Goal: Task Accomplishment & Management: Manage account settings

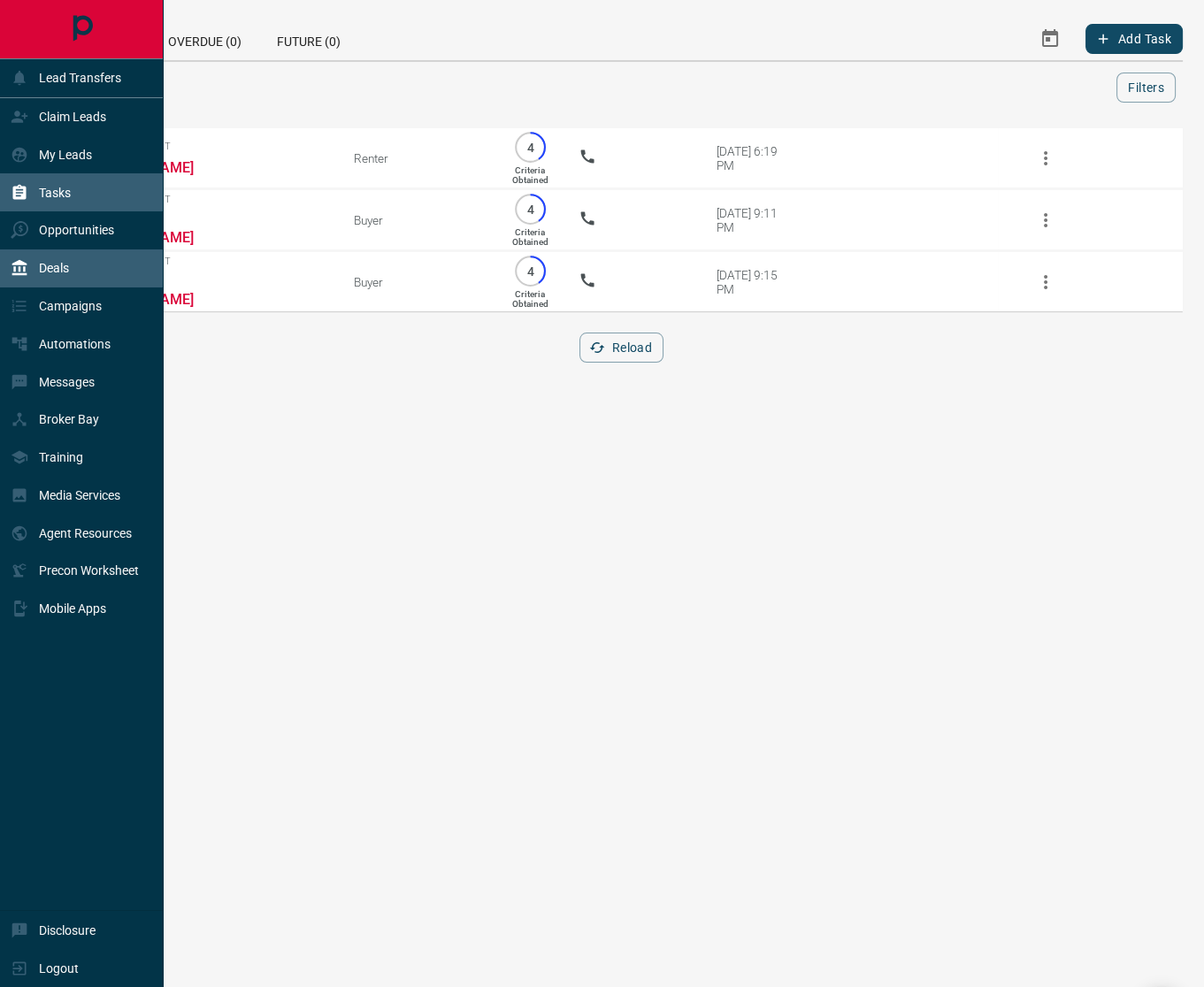
click at [71, 271] on div "Deals" at bounding box center [82, 267] width 164 height 38
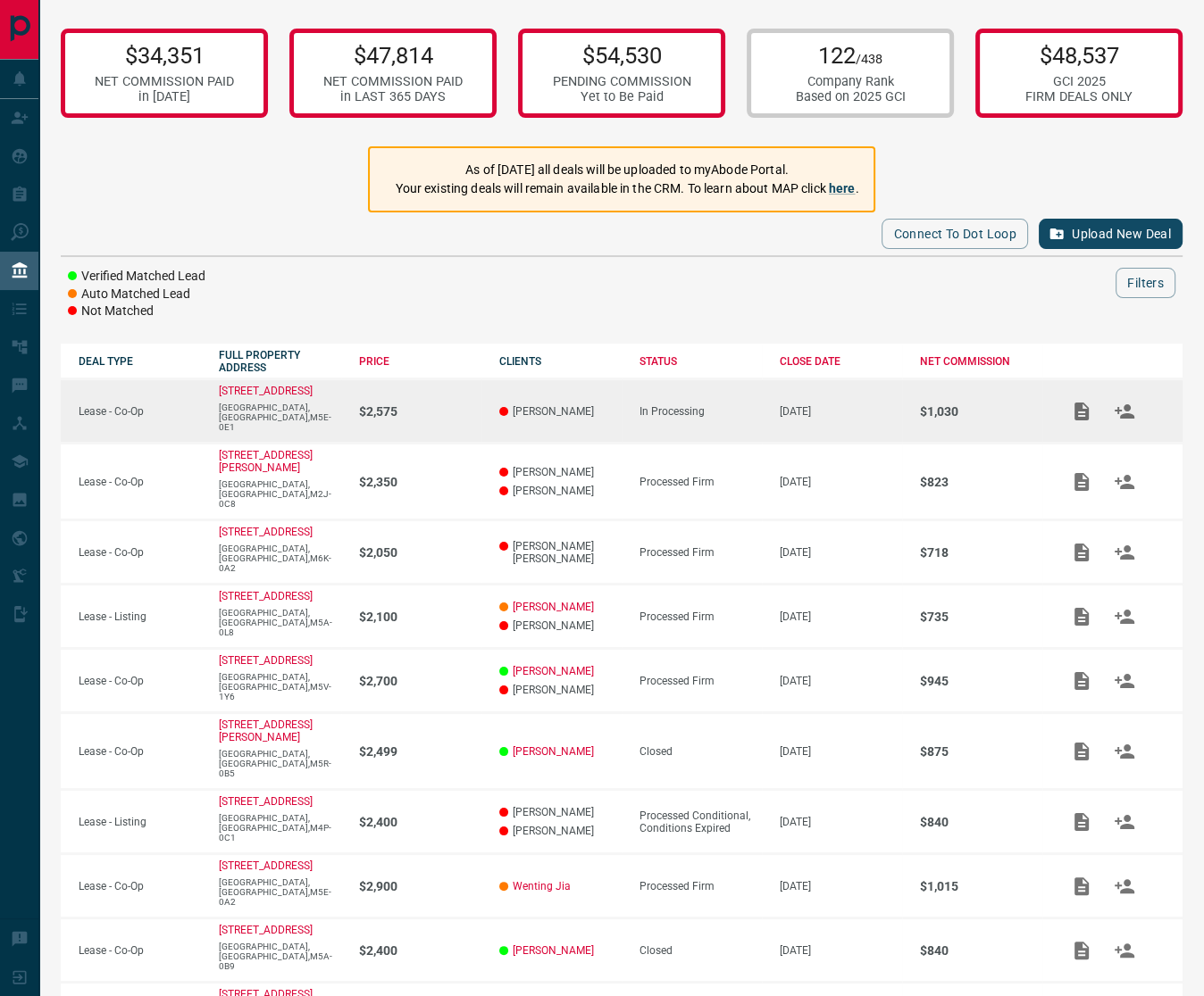
click at [759, 405] on div "In Processing" at bounding box center [700, 411] width 122 height 12
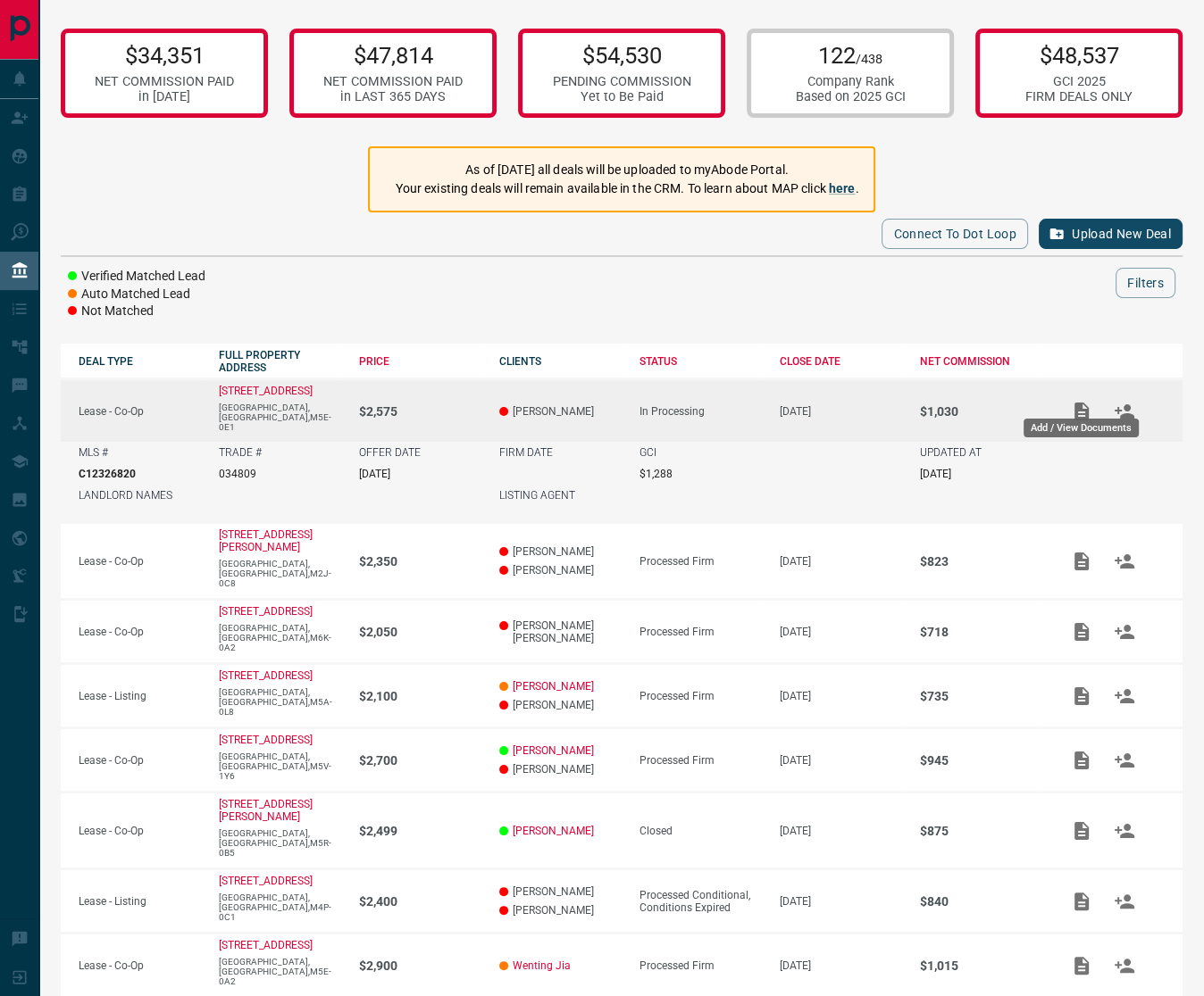
click at [1079, 401] on icon "Add / View Documents" at bounding box center [1081, 411] width 21 height 21
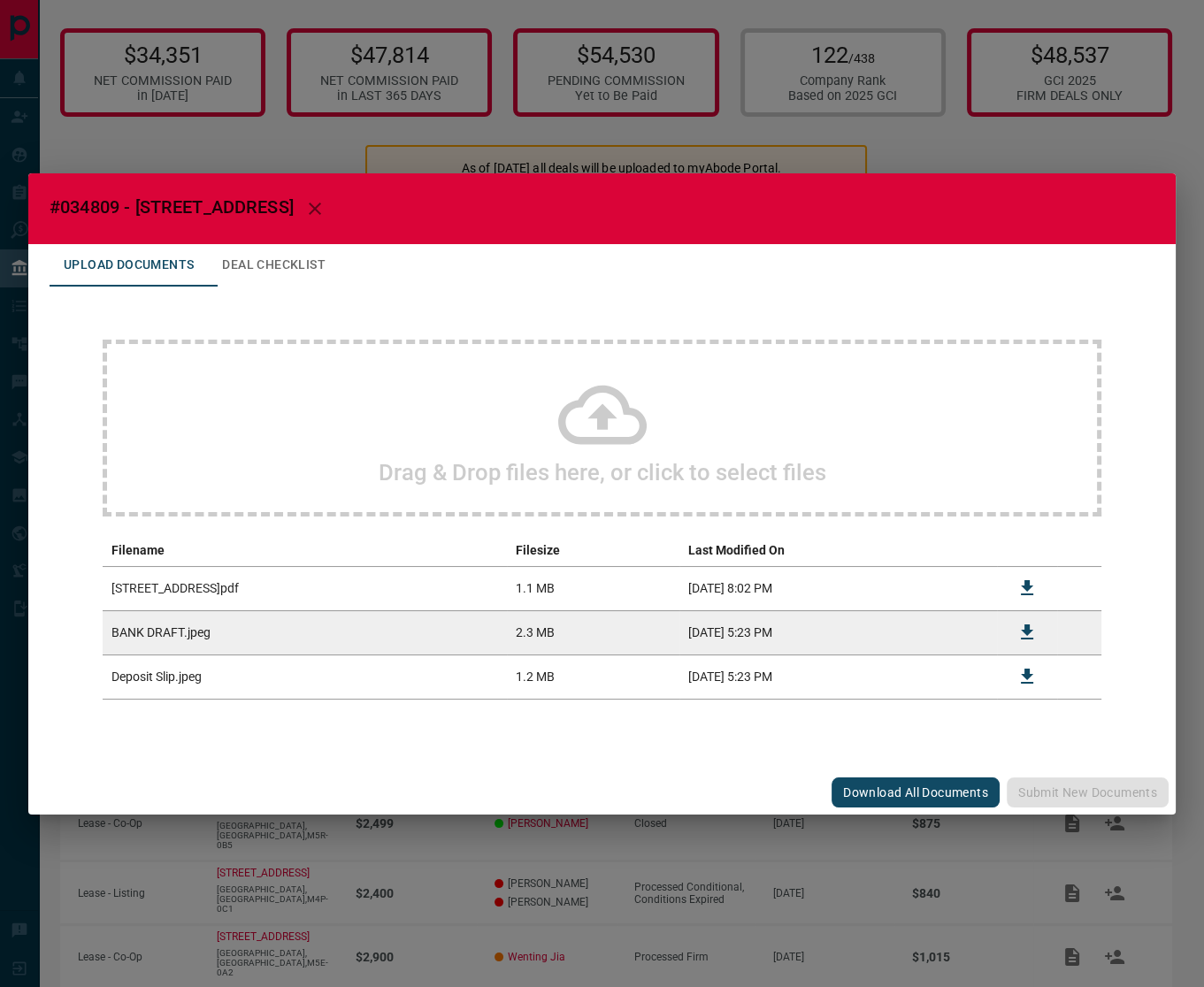
click at [781, 121] on div "#034809 - [STREET_ADDRESS] Upload Documents Deal Checklist Drag & Drop files he…" at bounding box center [602, 493] width 1204 height 987
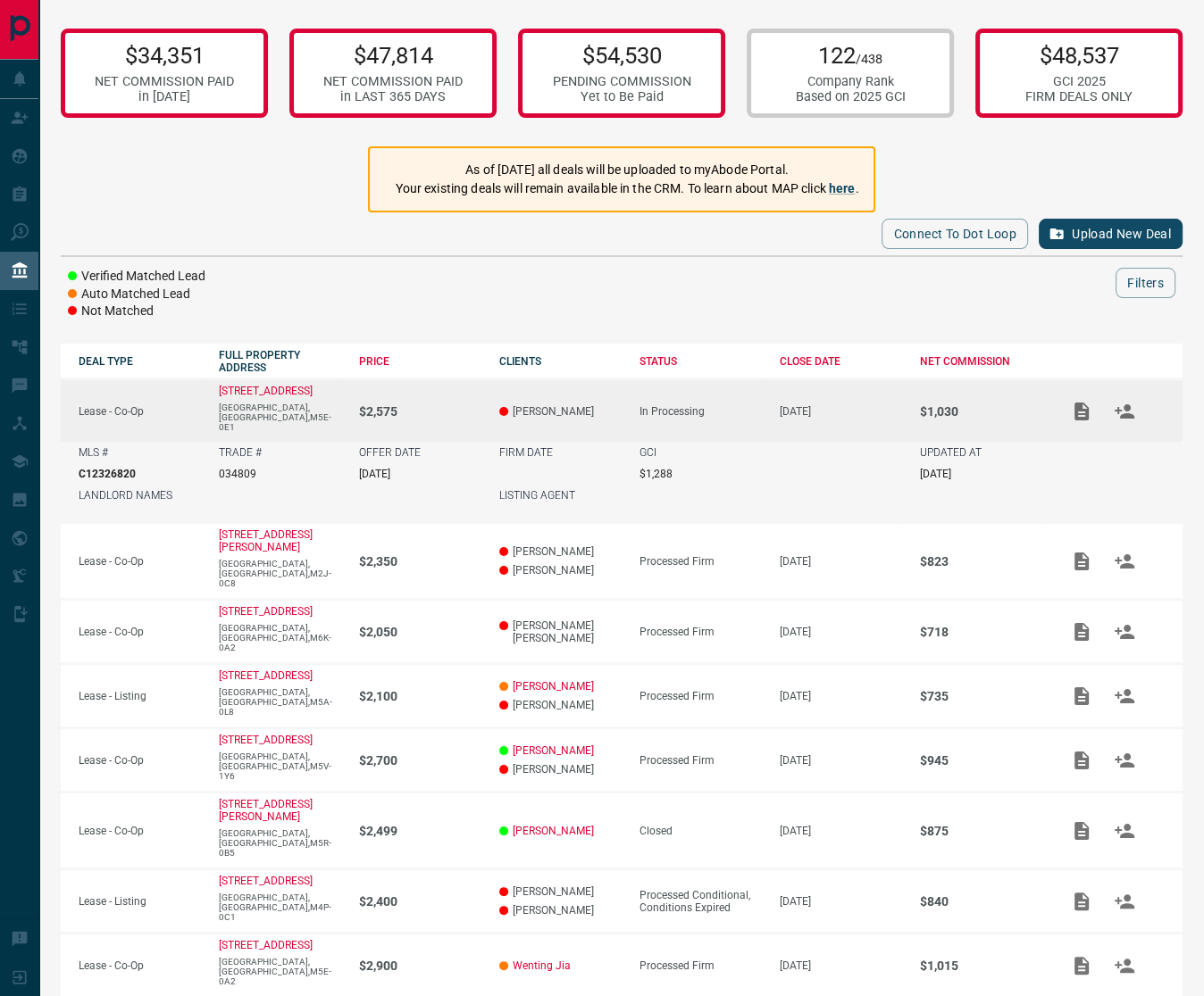
click at [750, 405] on div "In Processing" at bounding box center [700, 411] width 122 height 12
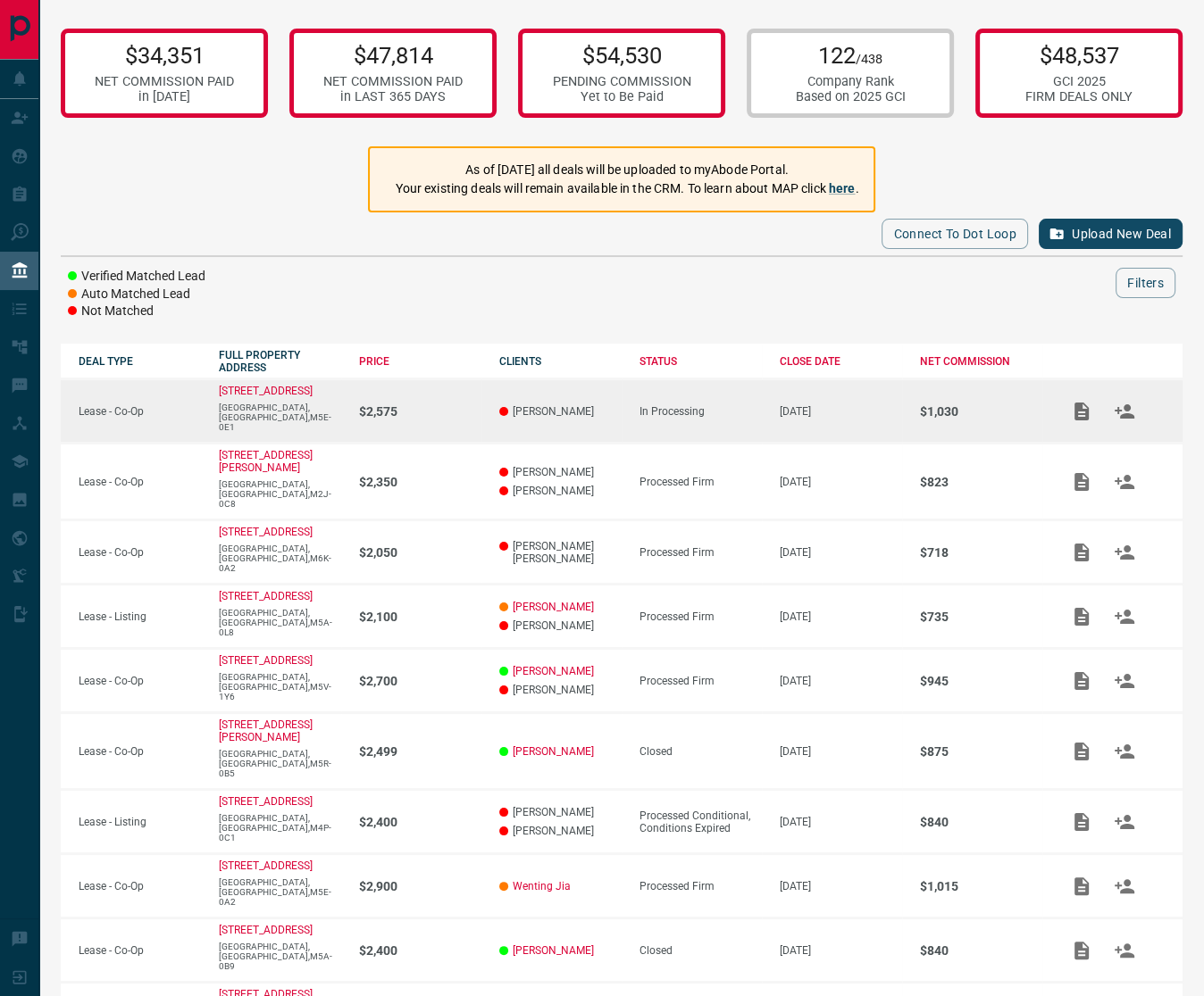
click at [750, 405] on div "In Processing" at bounding box center [700, 411] width 122 height 12
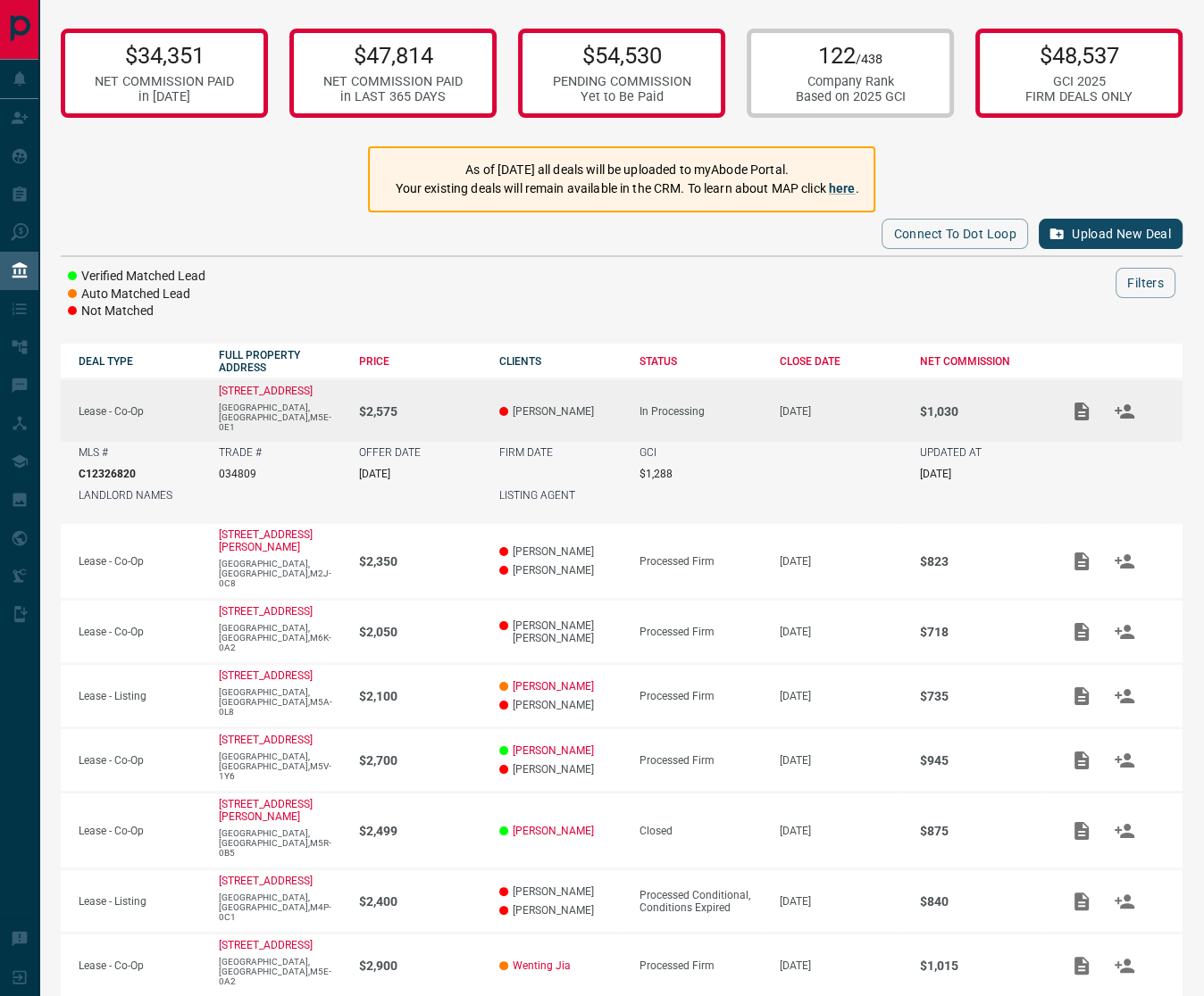
drag, startPoint x: 340, startPoint y: 391, endPoint x: 214, endPoint y: 390, distance: 126.0
click at [214, 390] on td "[STREET_ADDRESS]" at bounding box center [271, 411] width 140 height 63
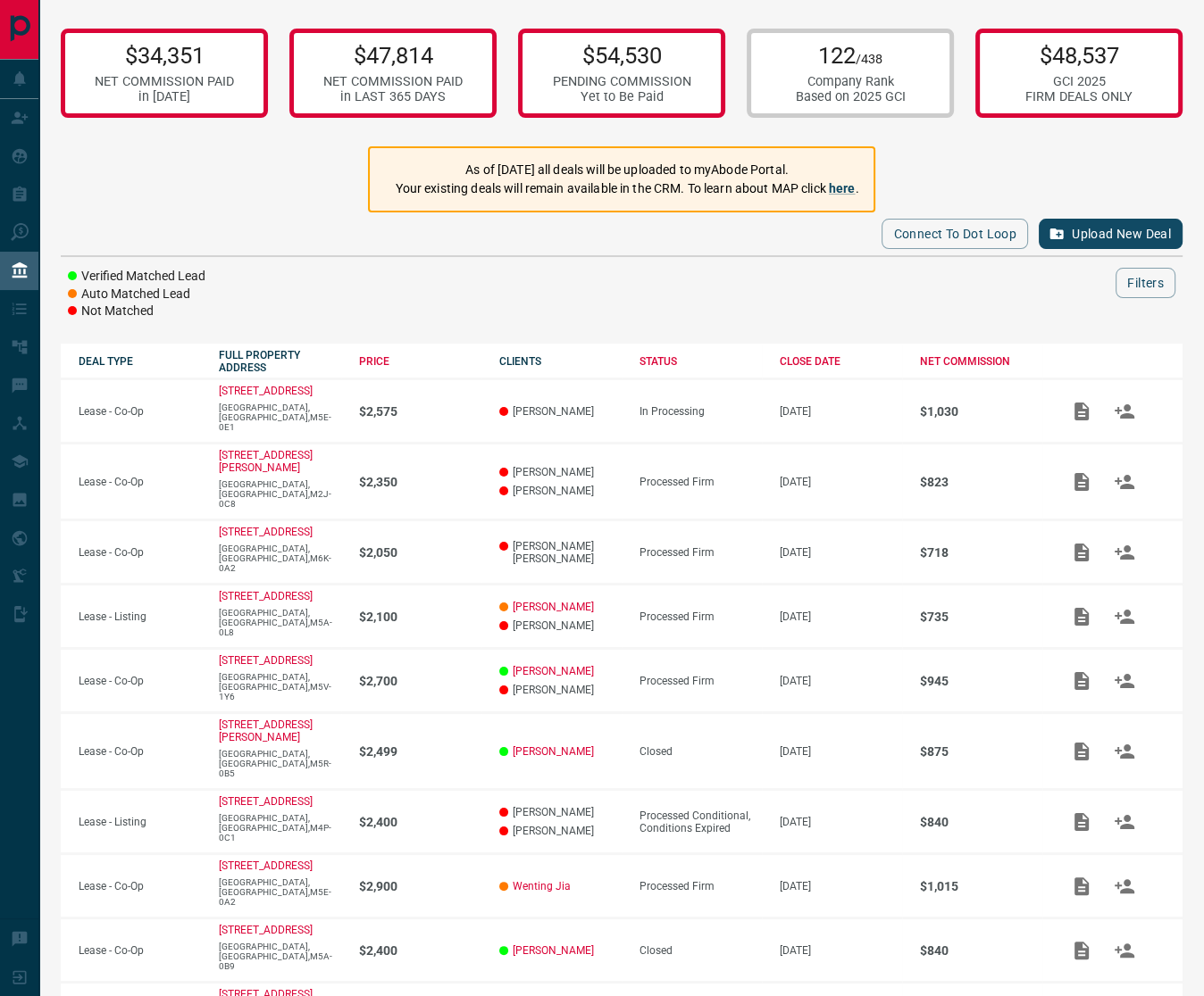
copy p "[STREET_ADDRESS]"
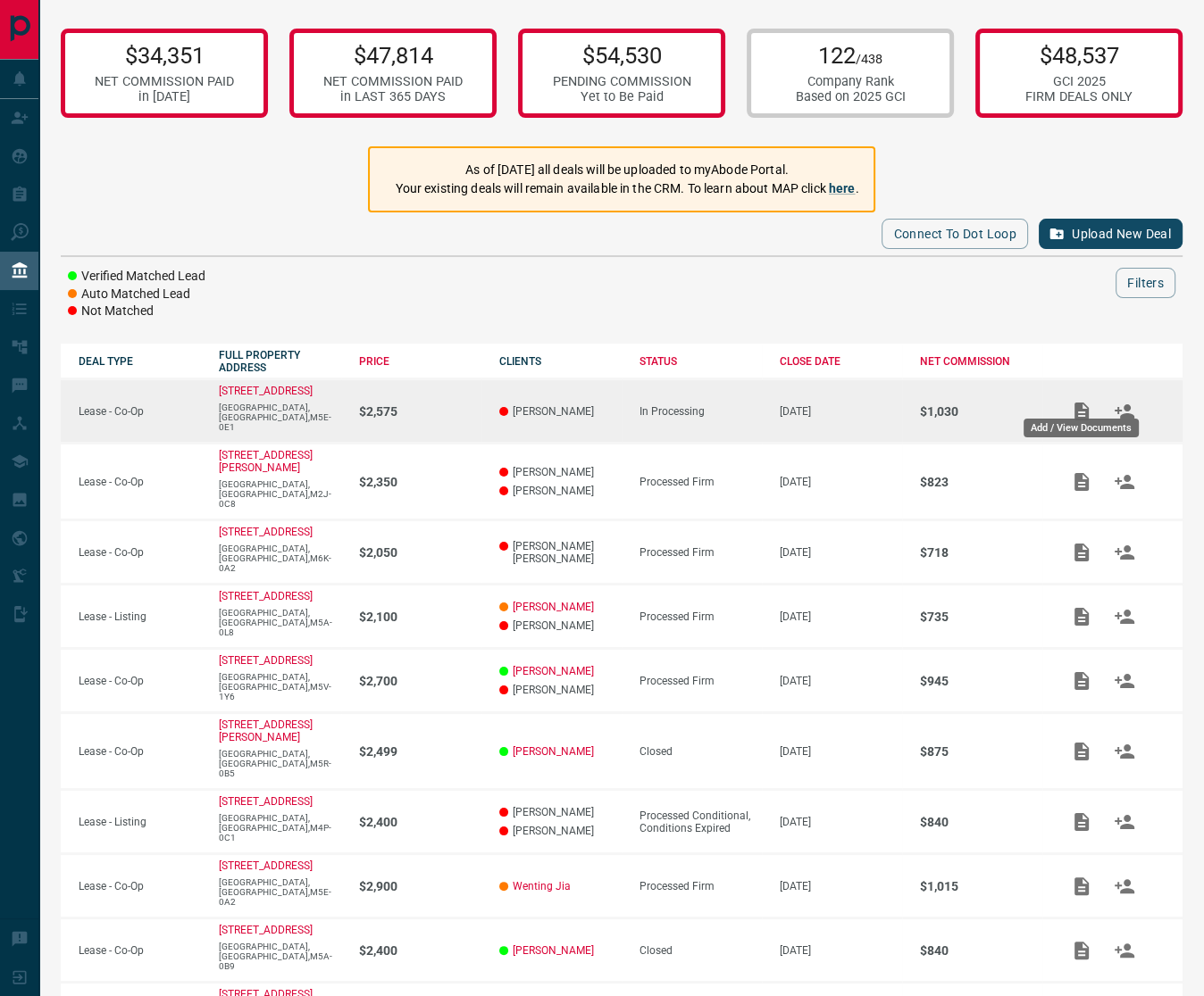
click at [1081, 401] on icon "Add / View Documents" at bounding box center [1081, 411] width 21 height 21
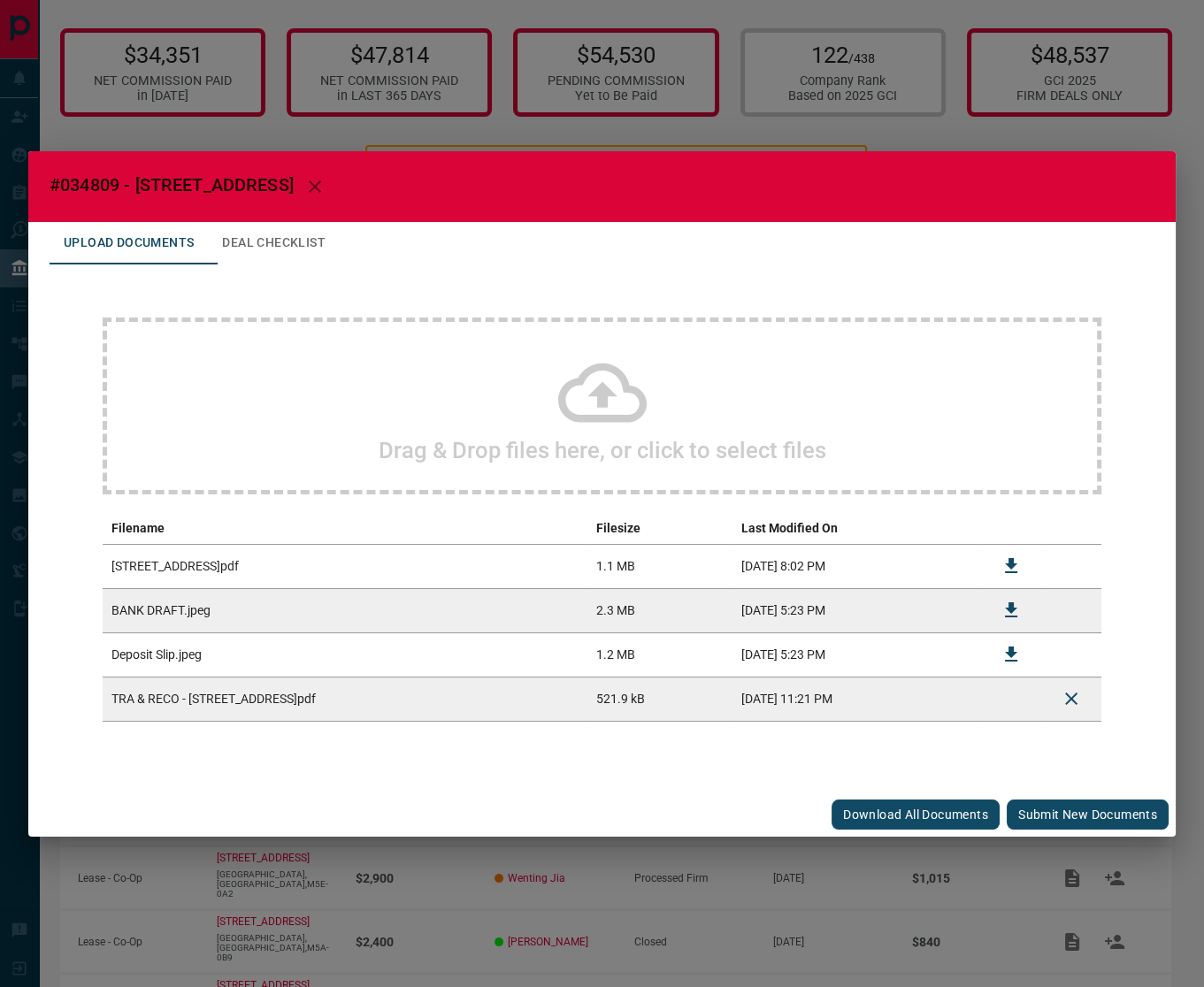
click at [1039, 808] on button "Submit new documents" at bounding box center [1087, 814] width 162 height 30
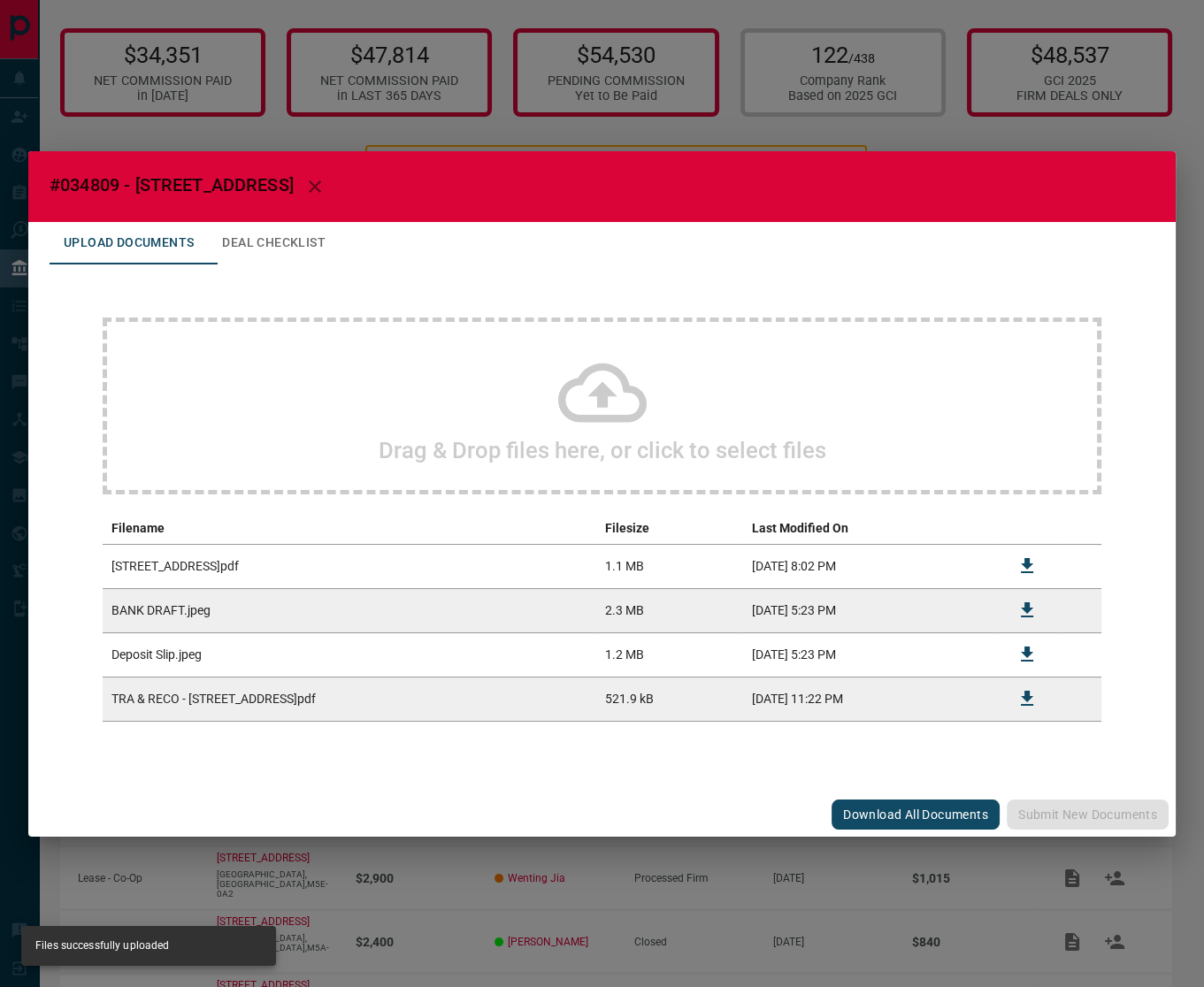
click at [1026, 130] on div "#034809 - [STREET_ADDRESS] Upload Documents Deal Checklist Drag & Drop files he…" at bounding box center [602, 493] width 1204 height 987
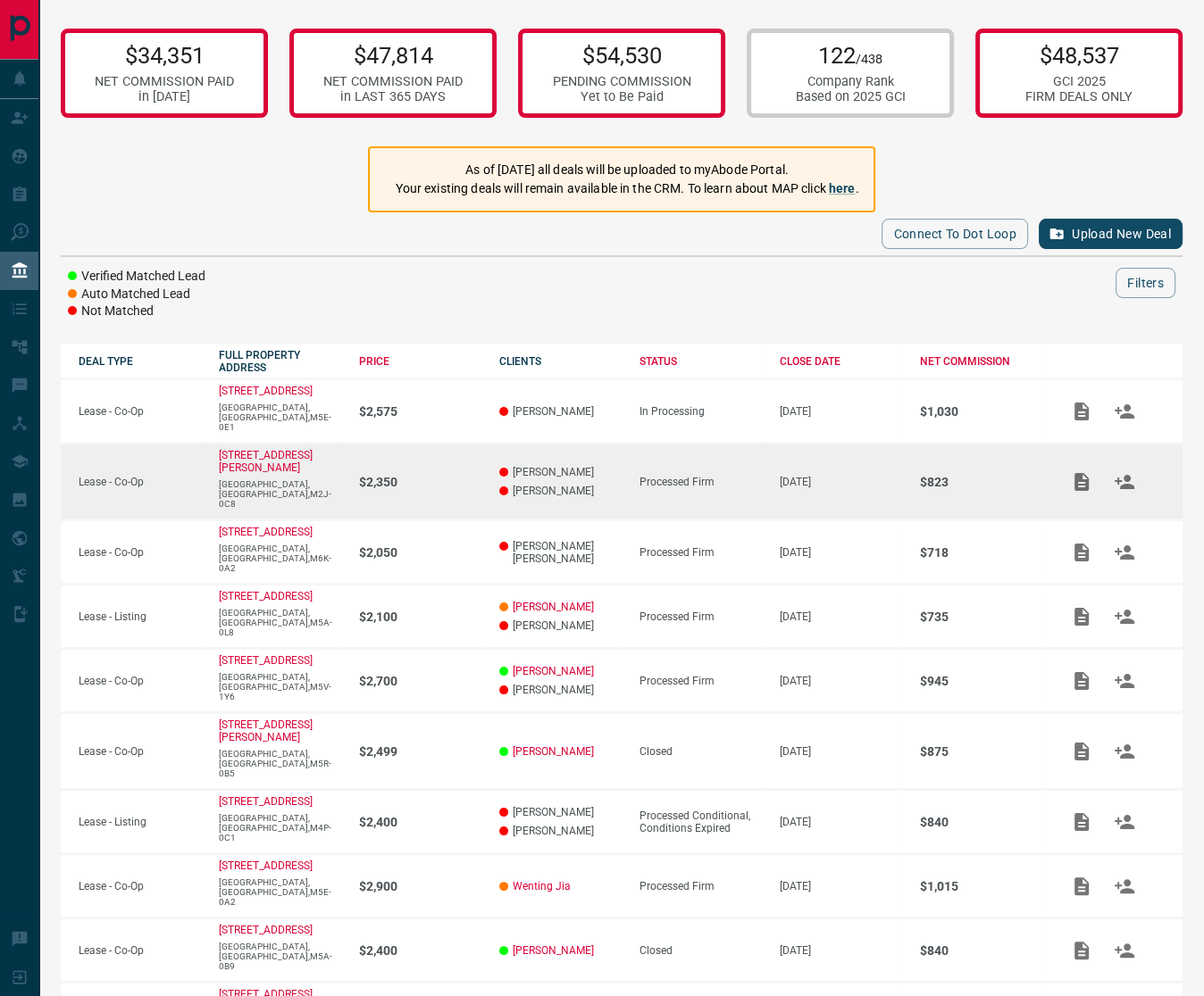
click at [740, 443] on td "Processed Firm" at bounding box center [691, 481] width 140 height 77
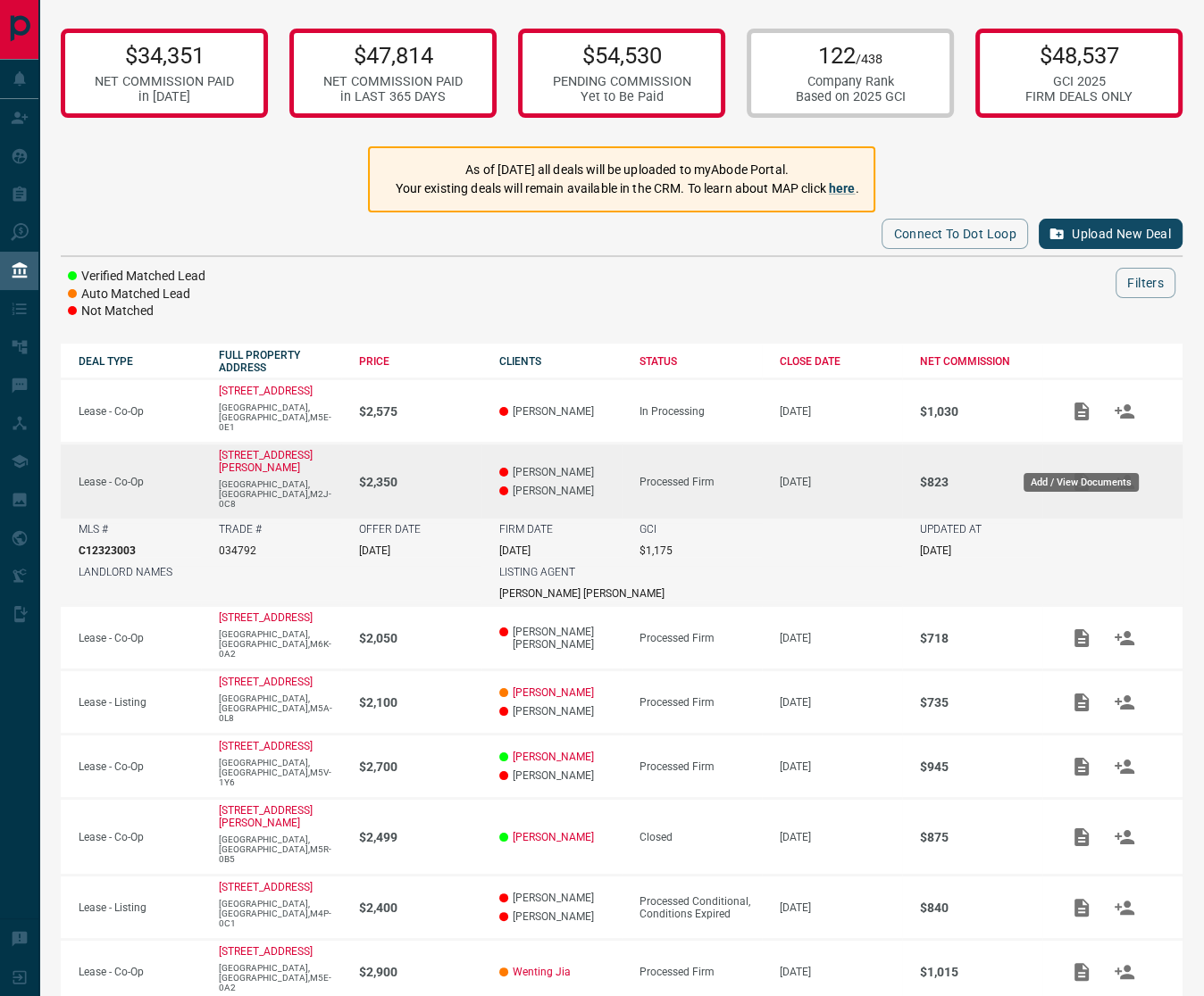
click at [1071, 471] on icon "Add / View Documents" at bounding box center [1081, 481] width 21 height 21
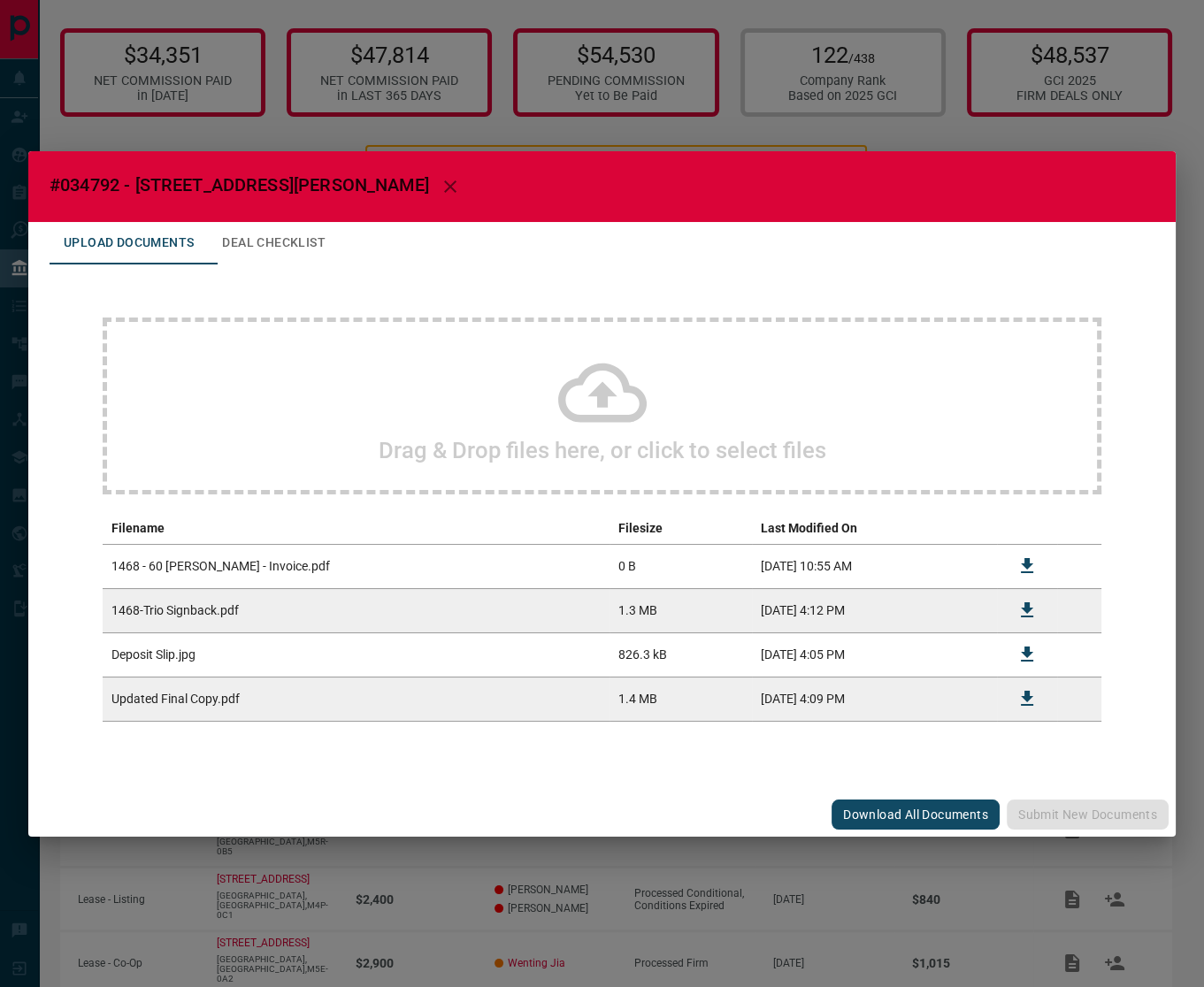
click at [790, 121] on div "#034792 - 60 [PERSON_NAME] Road,1468 Upload Documents Deal Checklist Drag & Dro…" at bounding box center [602, 493] width 1204 height 987
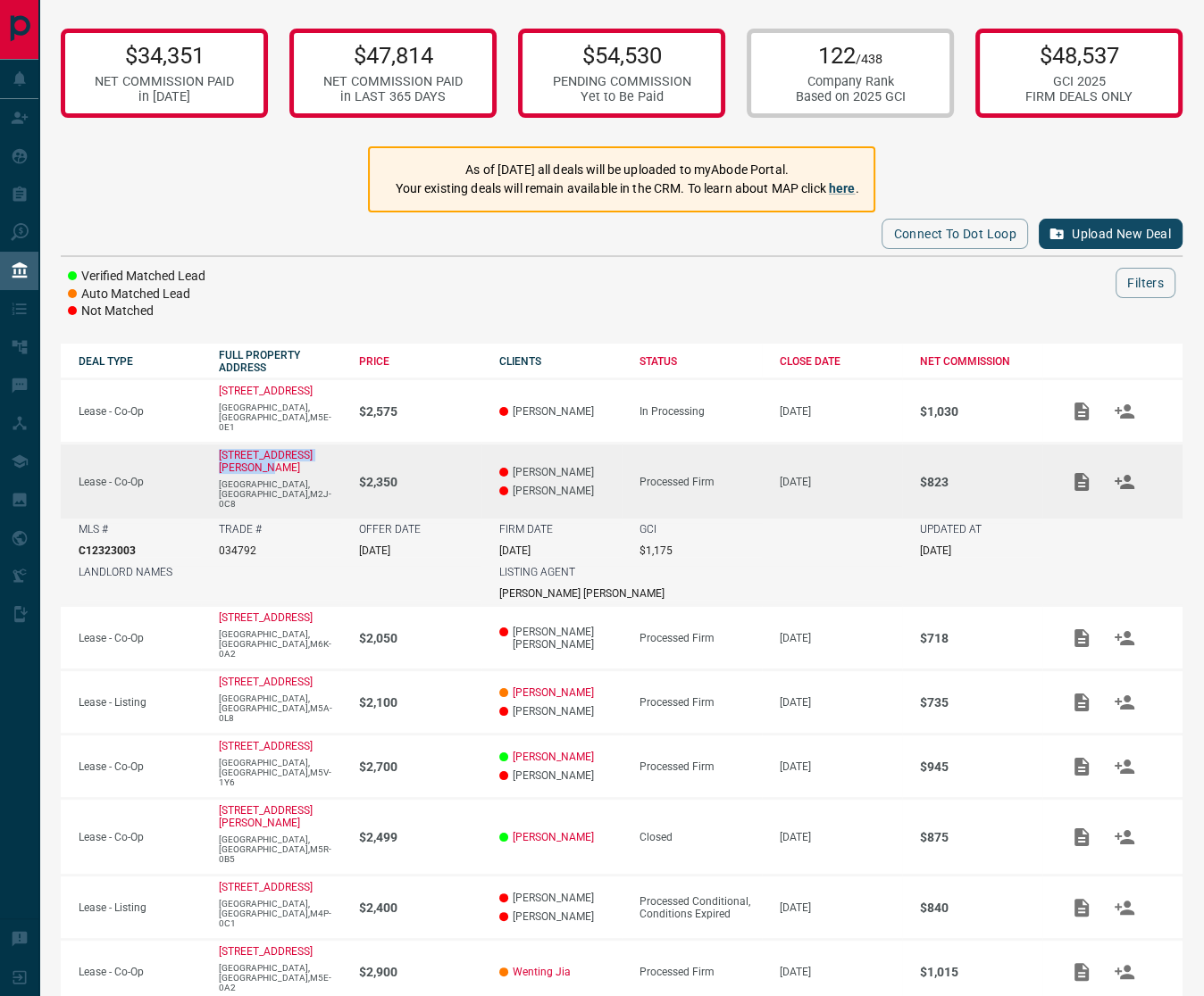
drag, startPoint x: 282, startPoint y: 453, endPoint x: 213, endPoint y: 436, distance: 71.1
click at [213, 443] on td "[STREET_ADDRESS][PERSON_NAME]" at bounding box center [271, 481] width 140 height 76
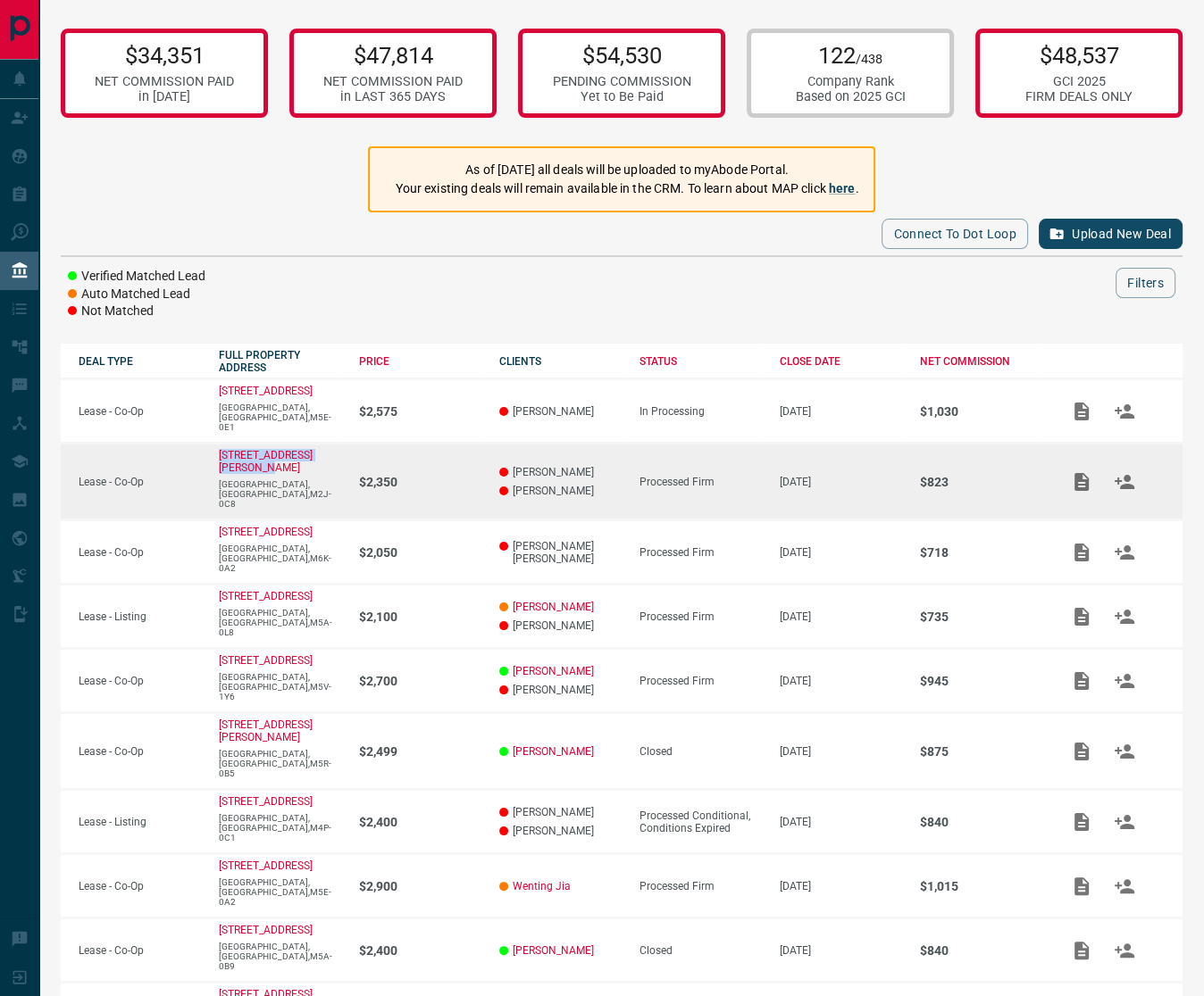
copy p "[STREET_ADDRESS][PERSON_NAME]"
click at [1079, 473] on icon "Add / View Documents" at bounding box center [1081, 481] width 14 height 18
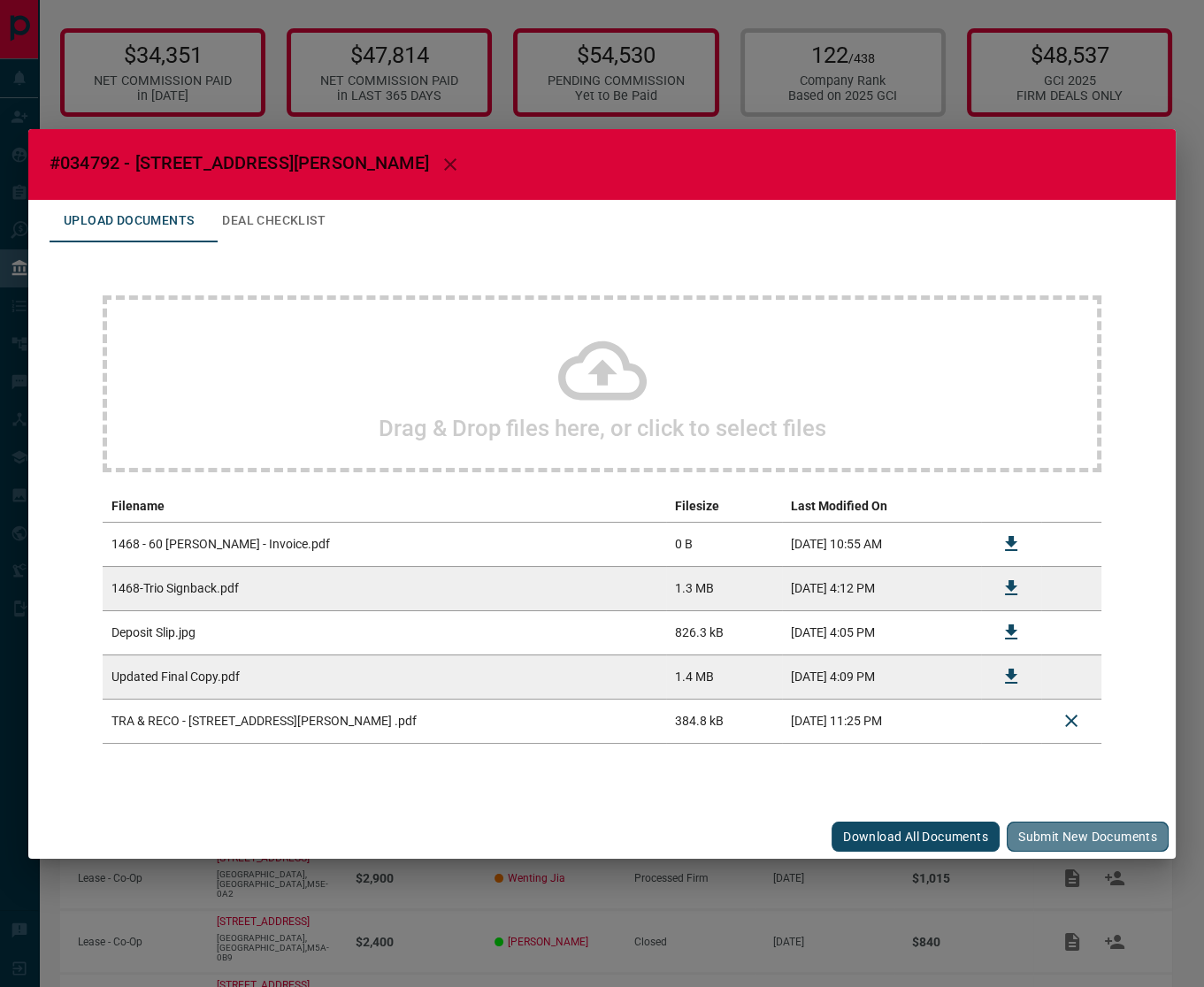
click at [1102, 830] on button "Submit new documents" at bounding box center [1087, 836] width 162 height 30
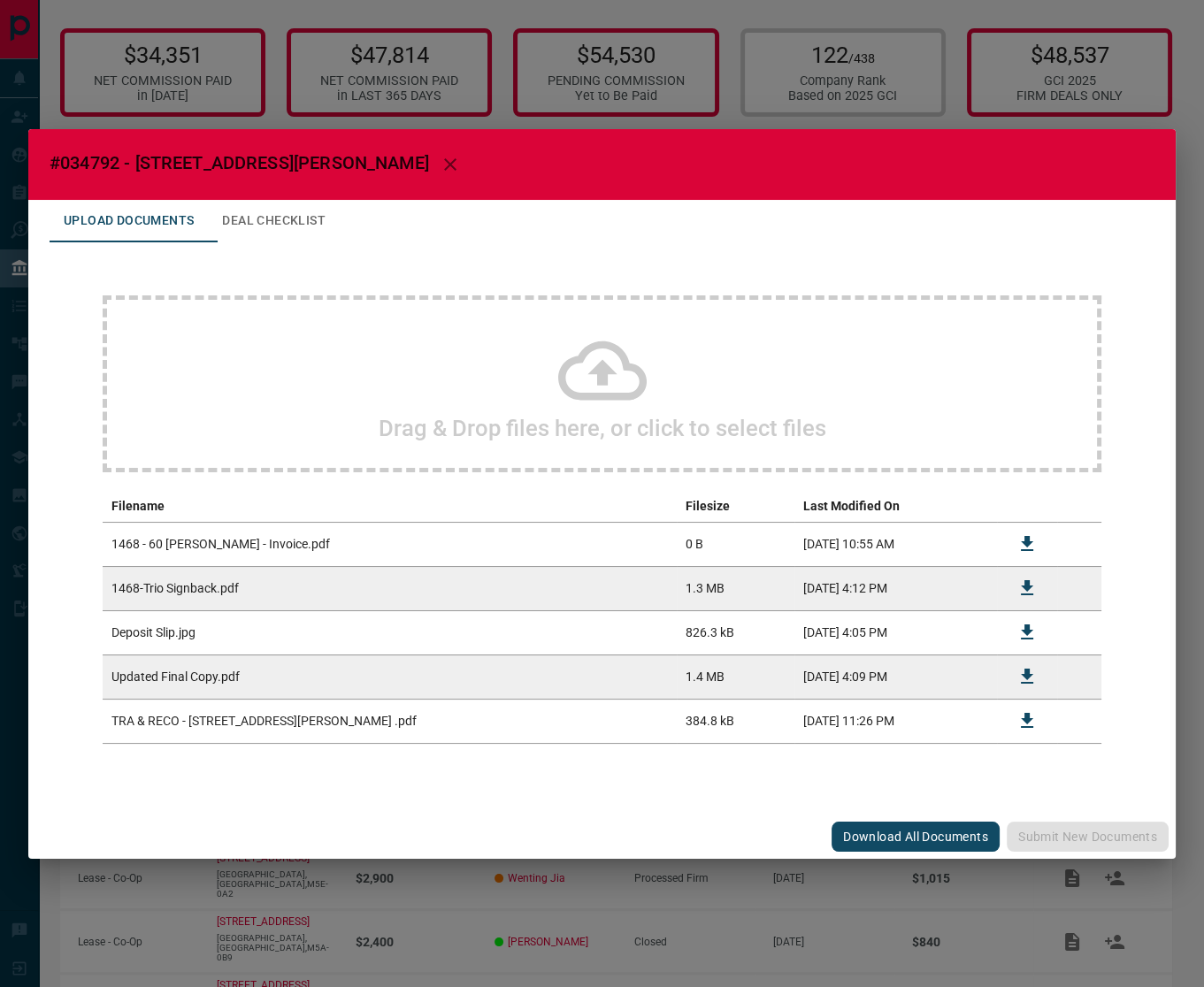
click at [910, 133] on h2 "#034792 - [STREET_ADDRESS][PERSON_NAME]" at bounding box center [602, 164] width 1147 height 71
click at [927, 130] on h2 "#034792 - [STREET_ADDRESS][PERSON_NAME]" at bounding box center [602, 164] width 1147 height 71
click at [933, 115] on div "#034792 - 60 [PERSON_NAME] Road,1468 Upload Documents Deal Checklist Drag & Dro…" at bounding box center [602, 493] width 1204 height 987
